Goal: Task Accomplishment & Management: Use online tool/utility

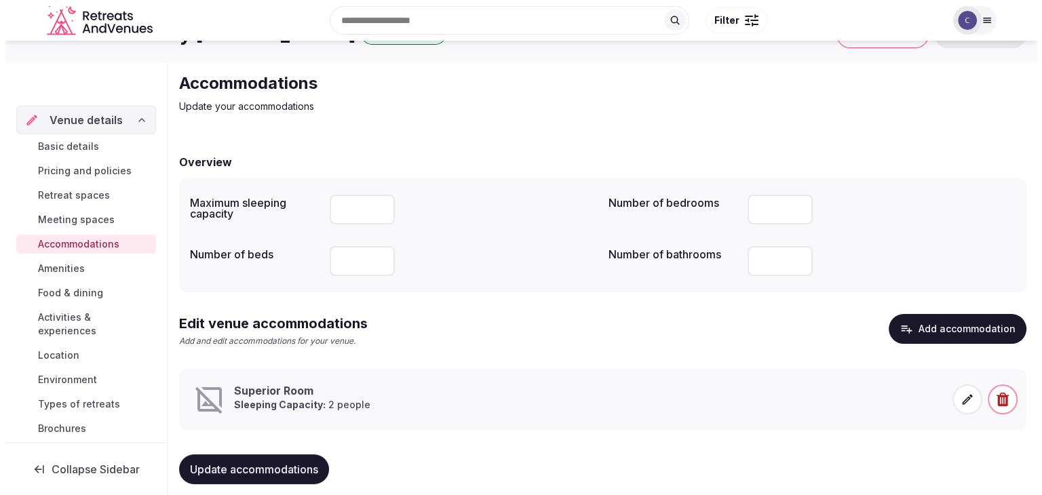
scroll to position [52, 0]
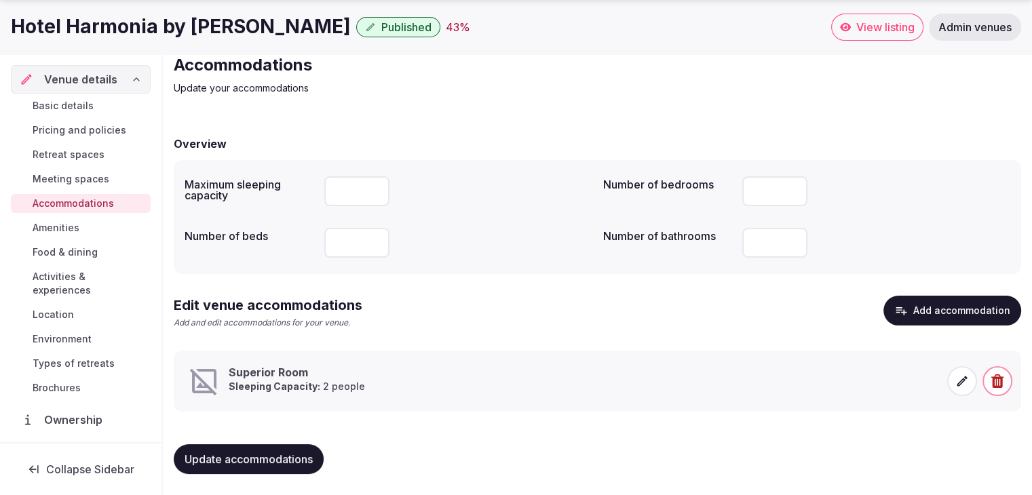
click at [964, 380] on icon at bounding box center [962, 381] width 14 height 14
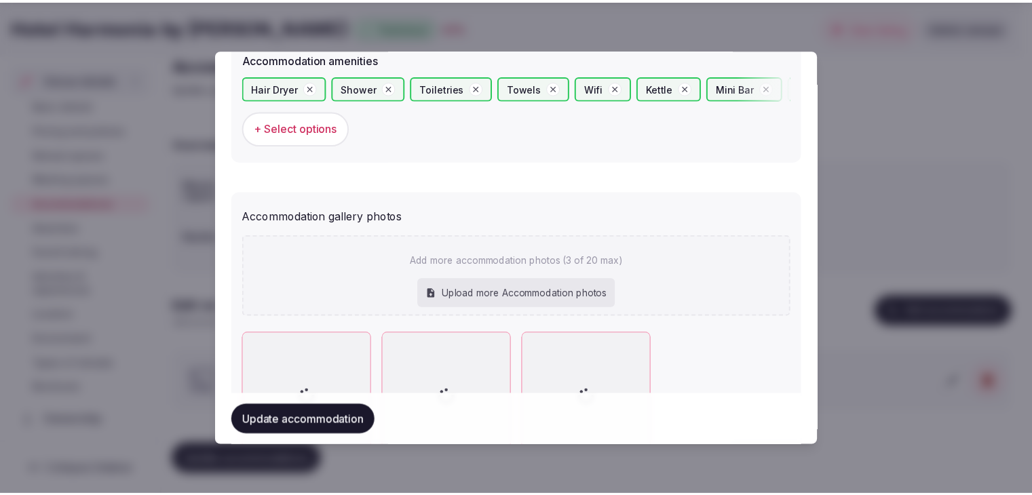
scroll to position [1468, 0]
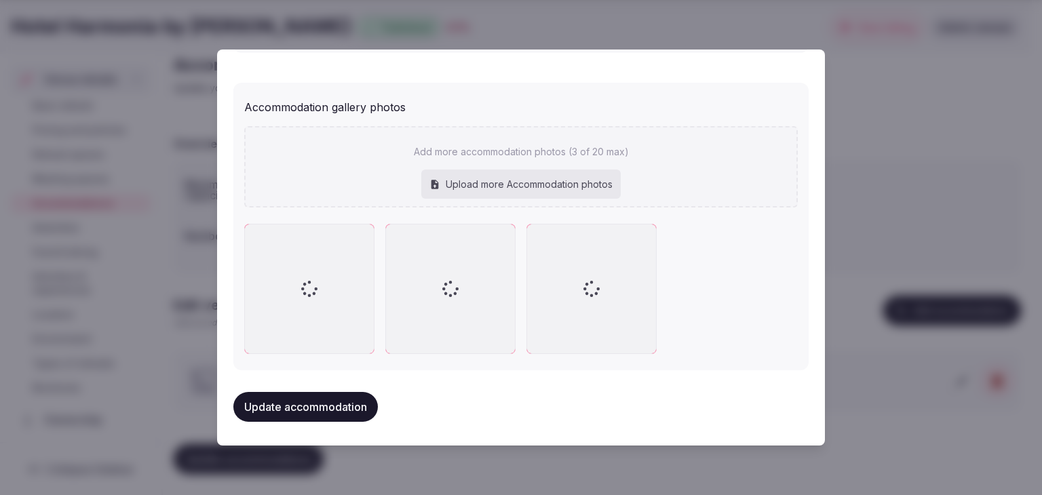
click at [917, 369] on div at bounding box center [521, 247] width 1042 height 495
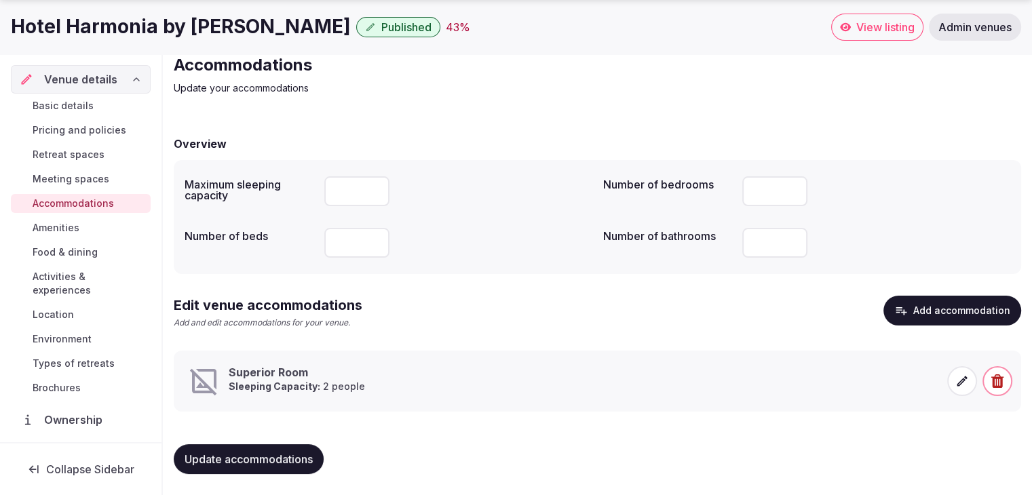
click at [106, 254] on link "Food & dining" at bounding box center [81, 252] width 140 height 19
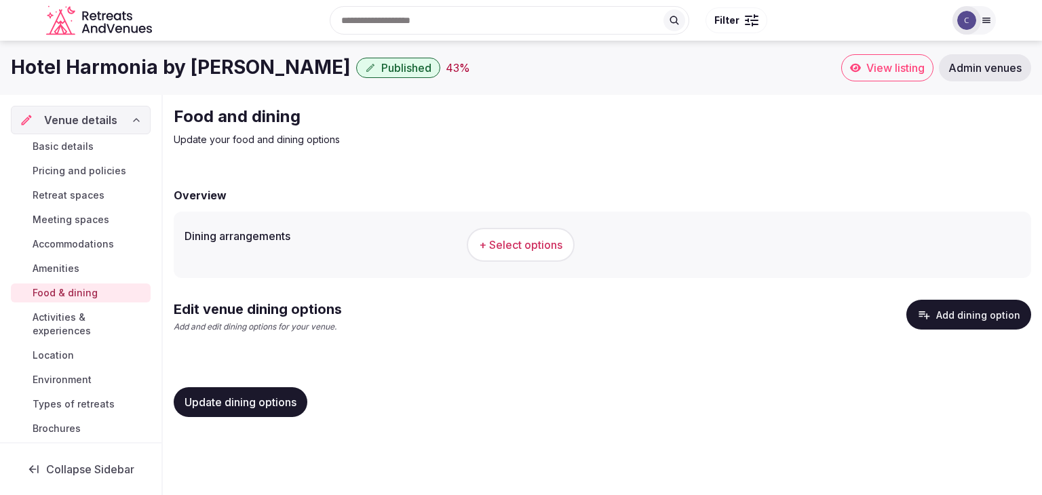
click at [568, 252] on button "+ Select options" at bounding box center [521, 245] width 108 height 34
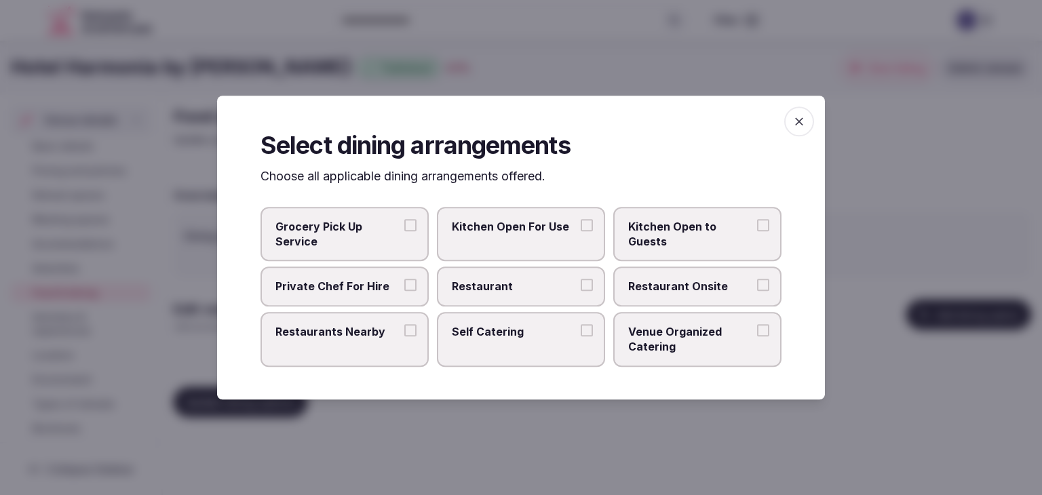
drag, startPoint x: 558, startPoint y: 299, endPoint x: 567, endPoint y: 298, distance: 8.9
click at [559, 299] on label "Restaurant" at bounding box center [521, 286] width 168 height 39
click at [581, 292] on button "Restaurant" at bounding box center [587, 286] width 12 height 12
click at [678, 291] on span "Restaurant Onsite" at bounding box center [690, 287] width 125 height 15
click at [757, 291] on button "Restaurant Onsite" at bounding box center [763, 286] width 12 height 12
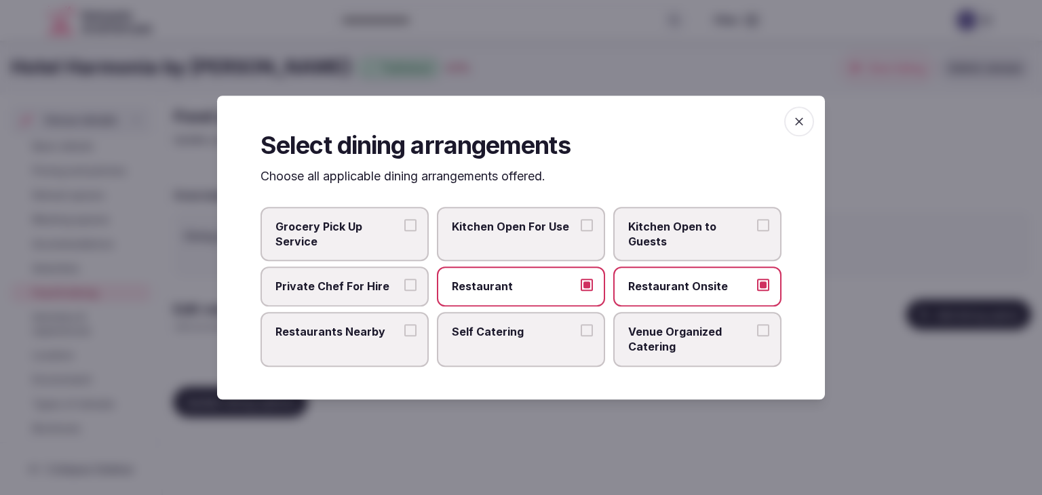
click at [803, 119] on icon "button" at bounding box center [799, 122] width 14 height 14
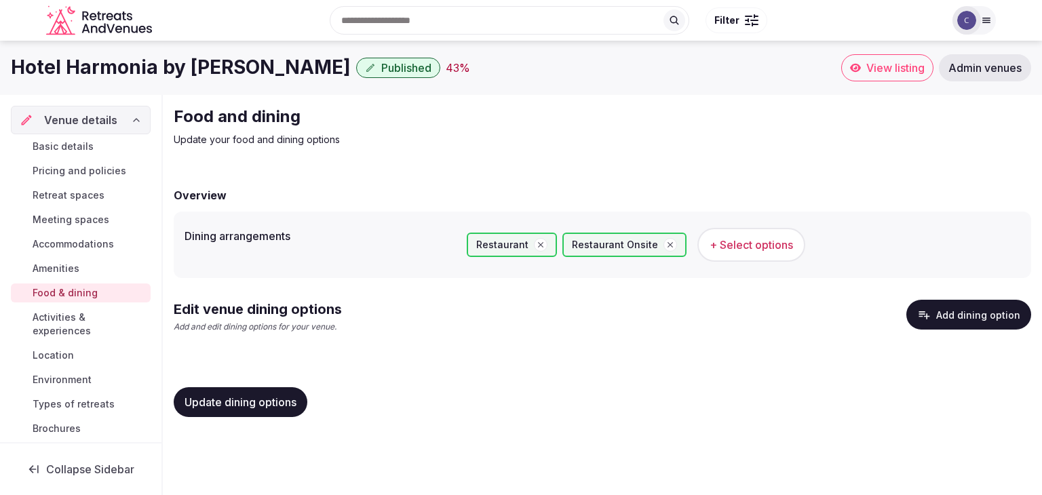
click at [258, 405] on span "Update dining options" at bounding box center [241, 403] width 112 height 14
